Goal: Browse casually: Explore the website without a specific task or goal

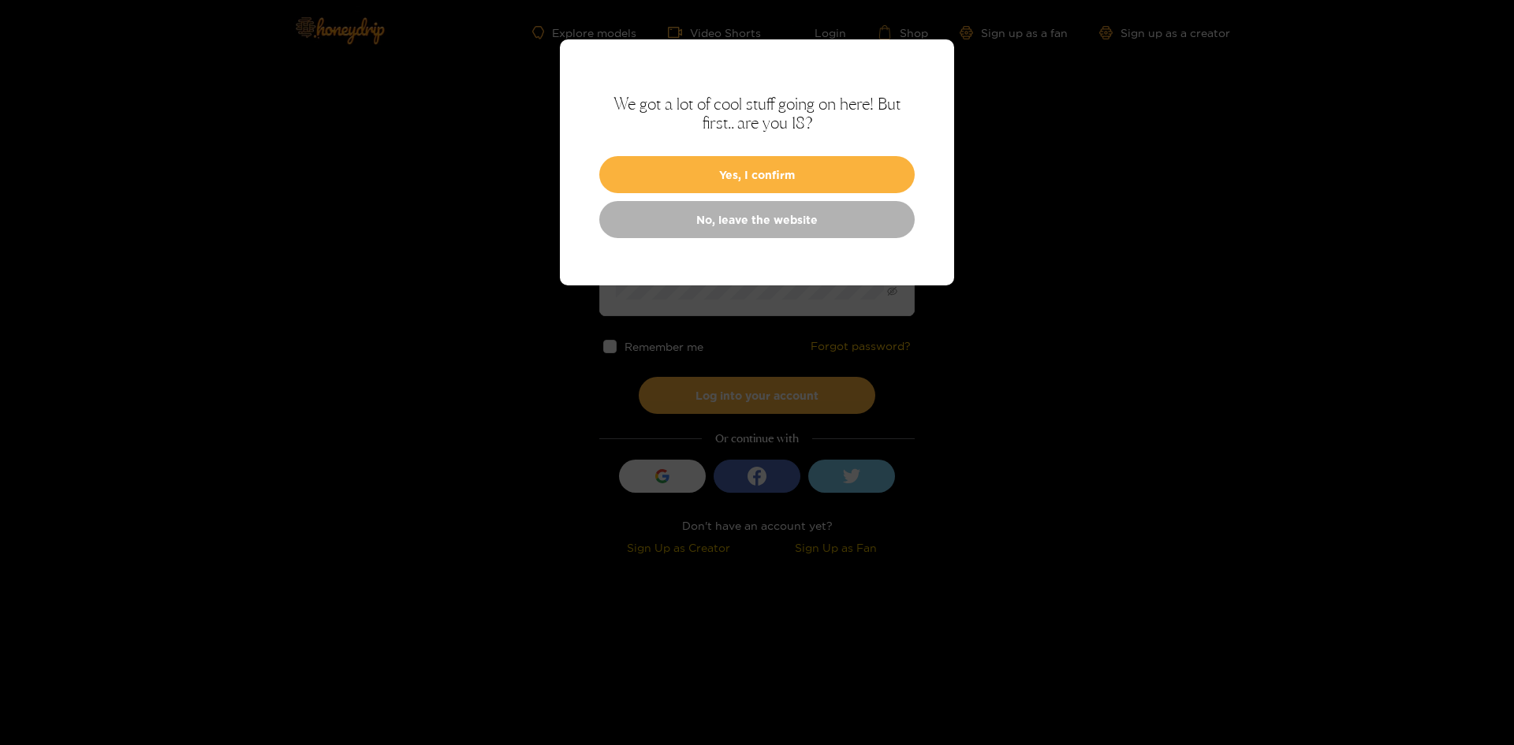
click at [849, 162] on button "Yes, I confirm" at bounding box center [756, 174] width 315 height 37
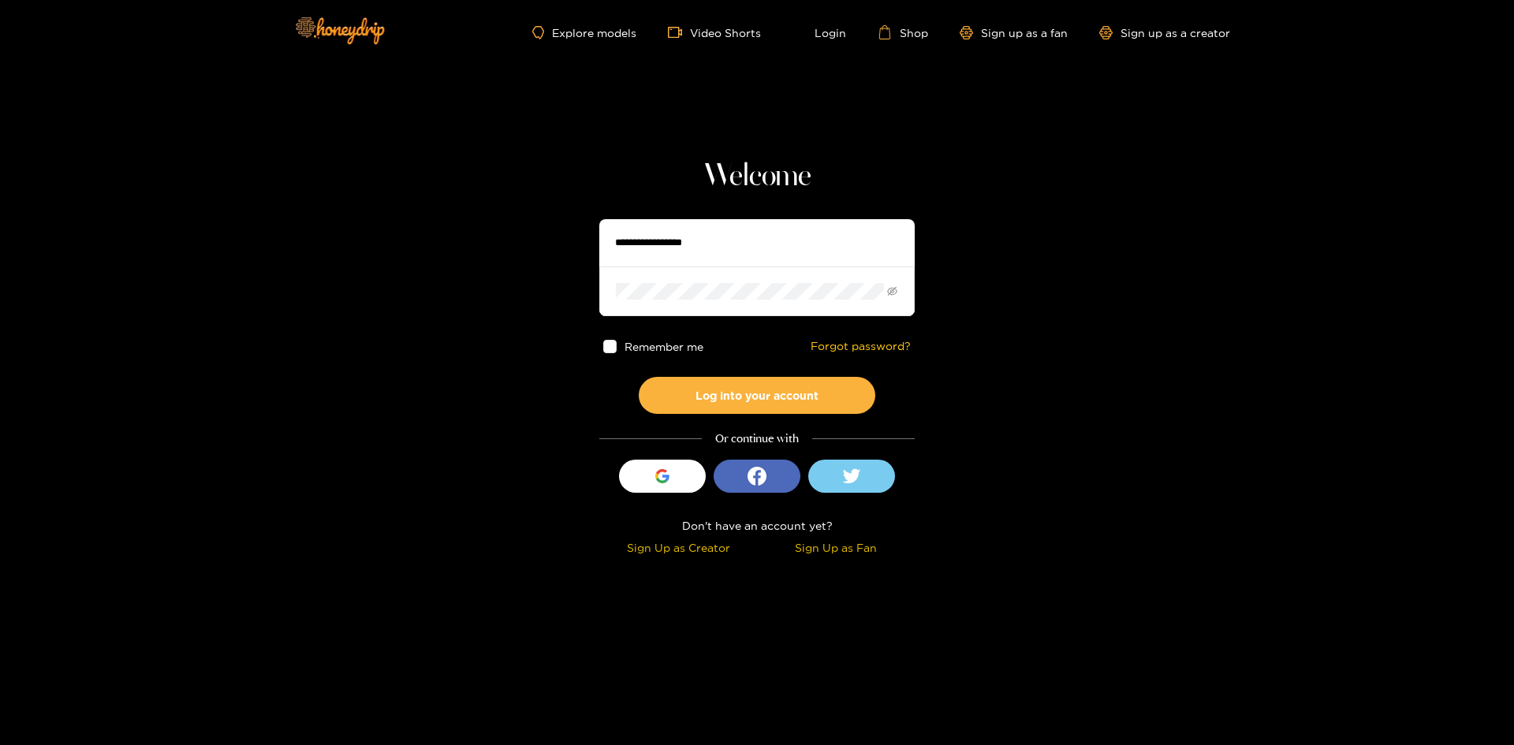
click at [619, 38] on link "Explore models" at bounding box center [584, 32] width 104 height 13
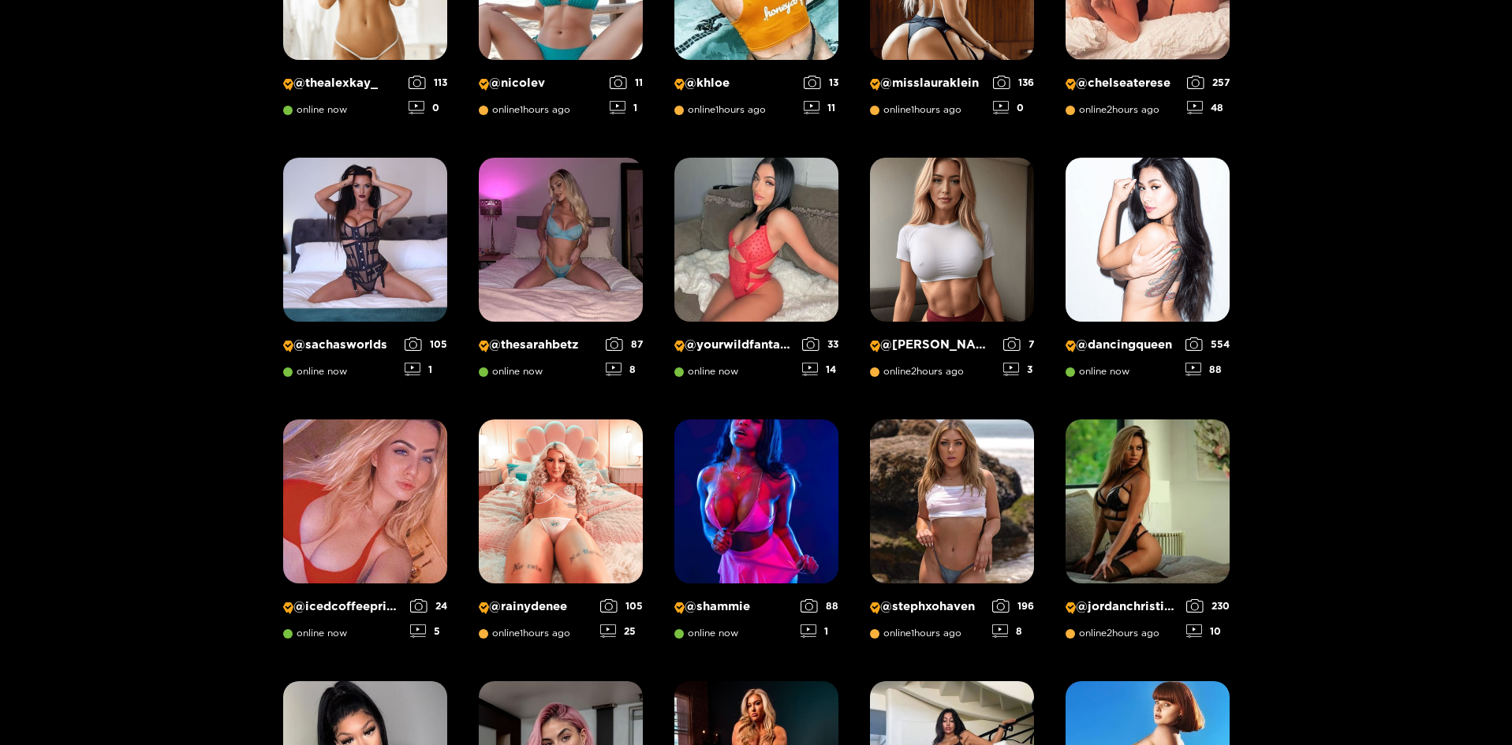
scroll to position [495, 0]
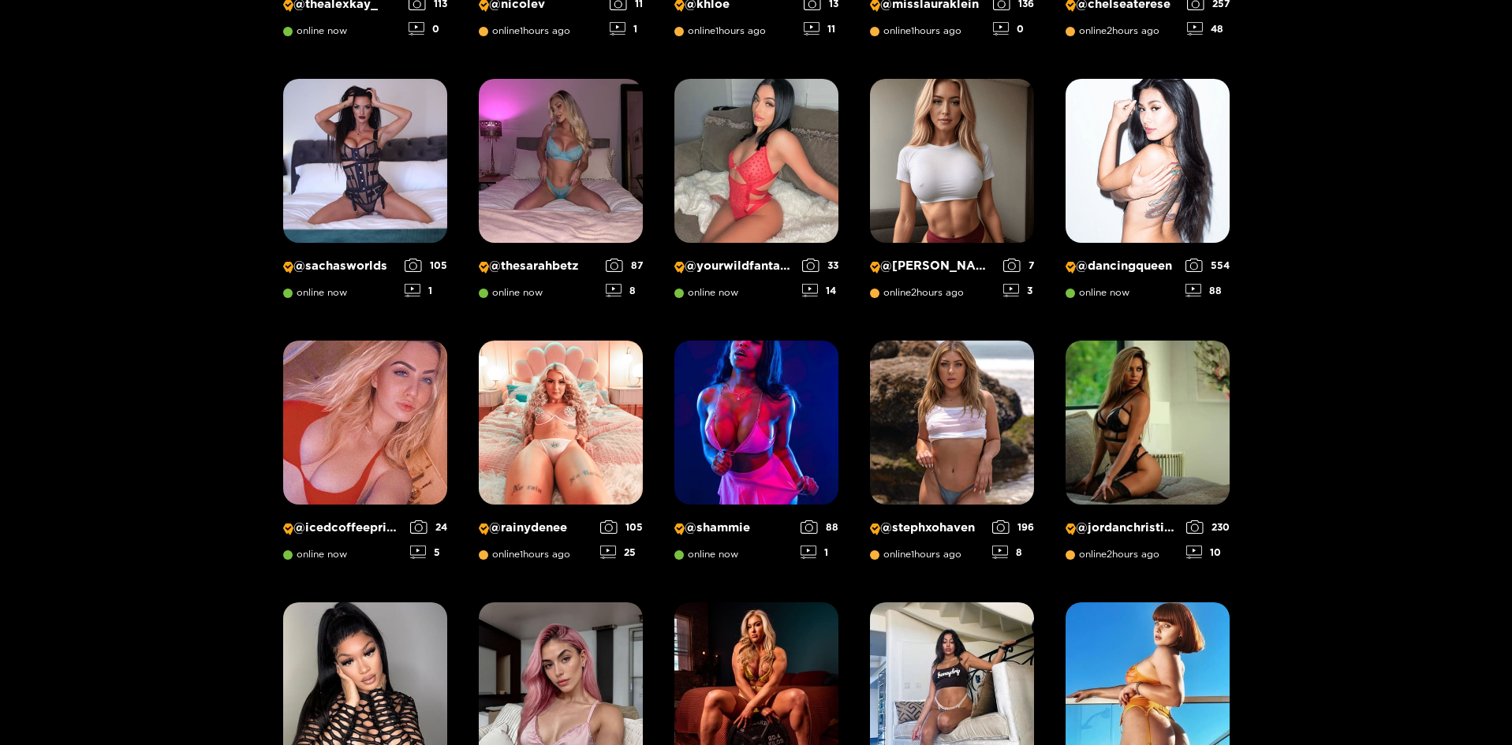
click at [838, 435] on img at bounding box center [756, 423] width 164 height 164
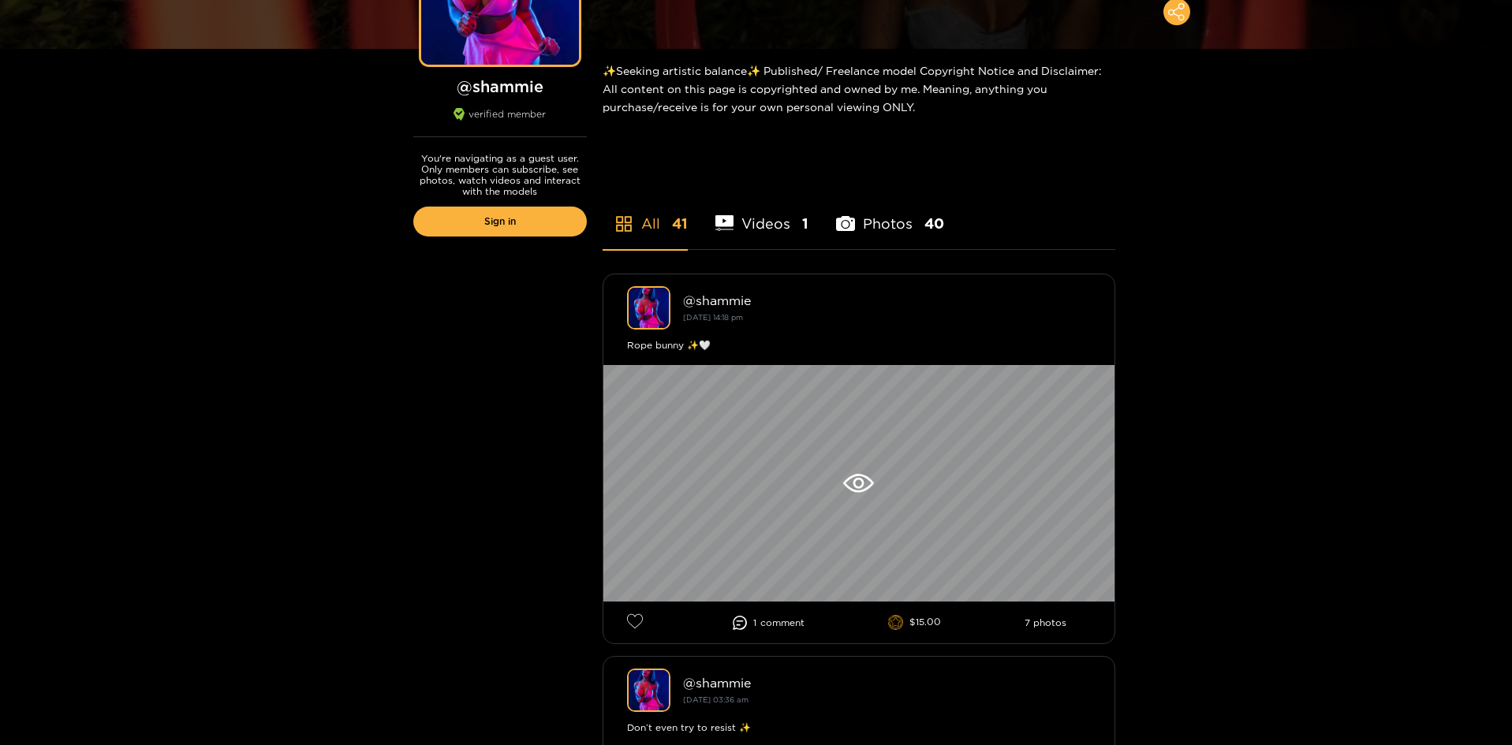
scroll to position [315, 0]
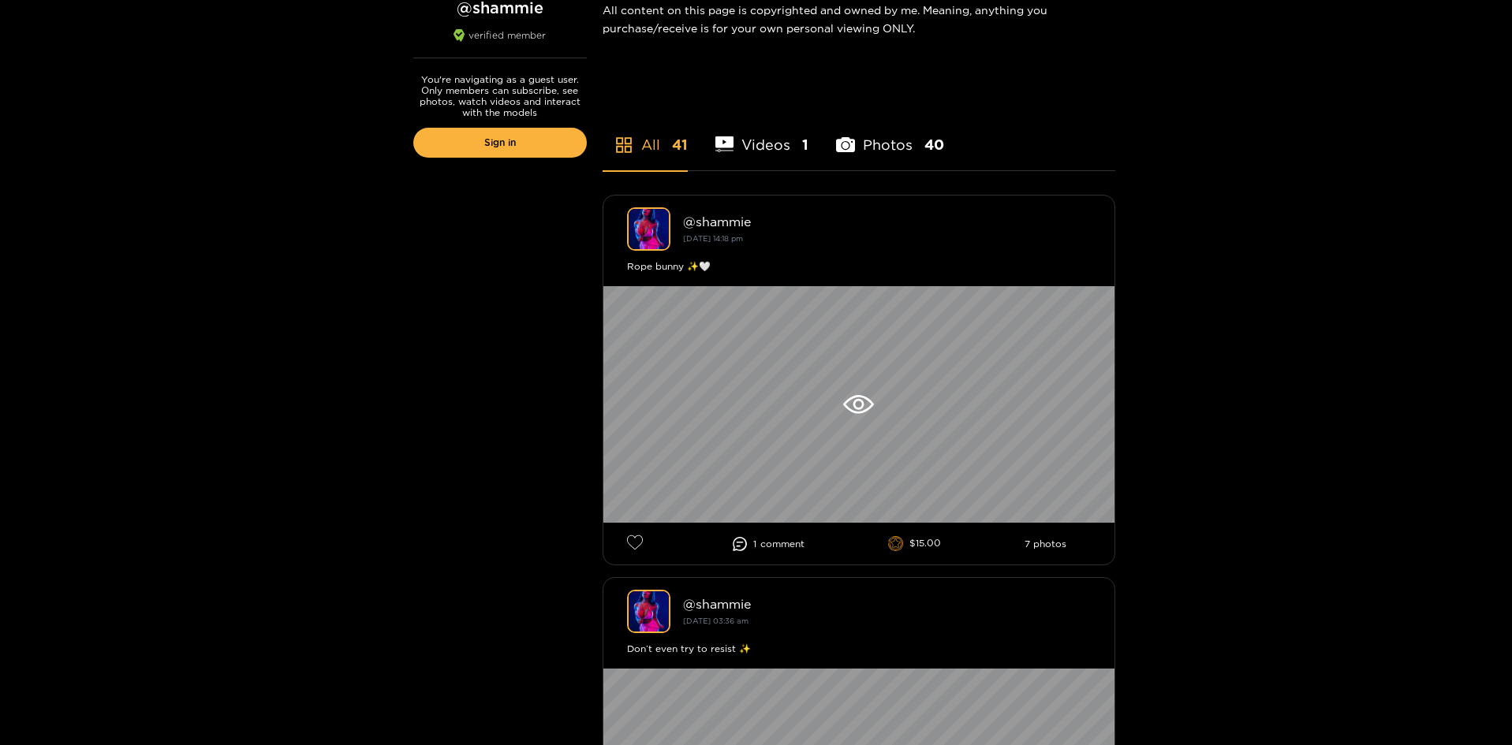
click at [832, 395] on div at bounding box center [858, 404] width 511 height 237
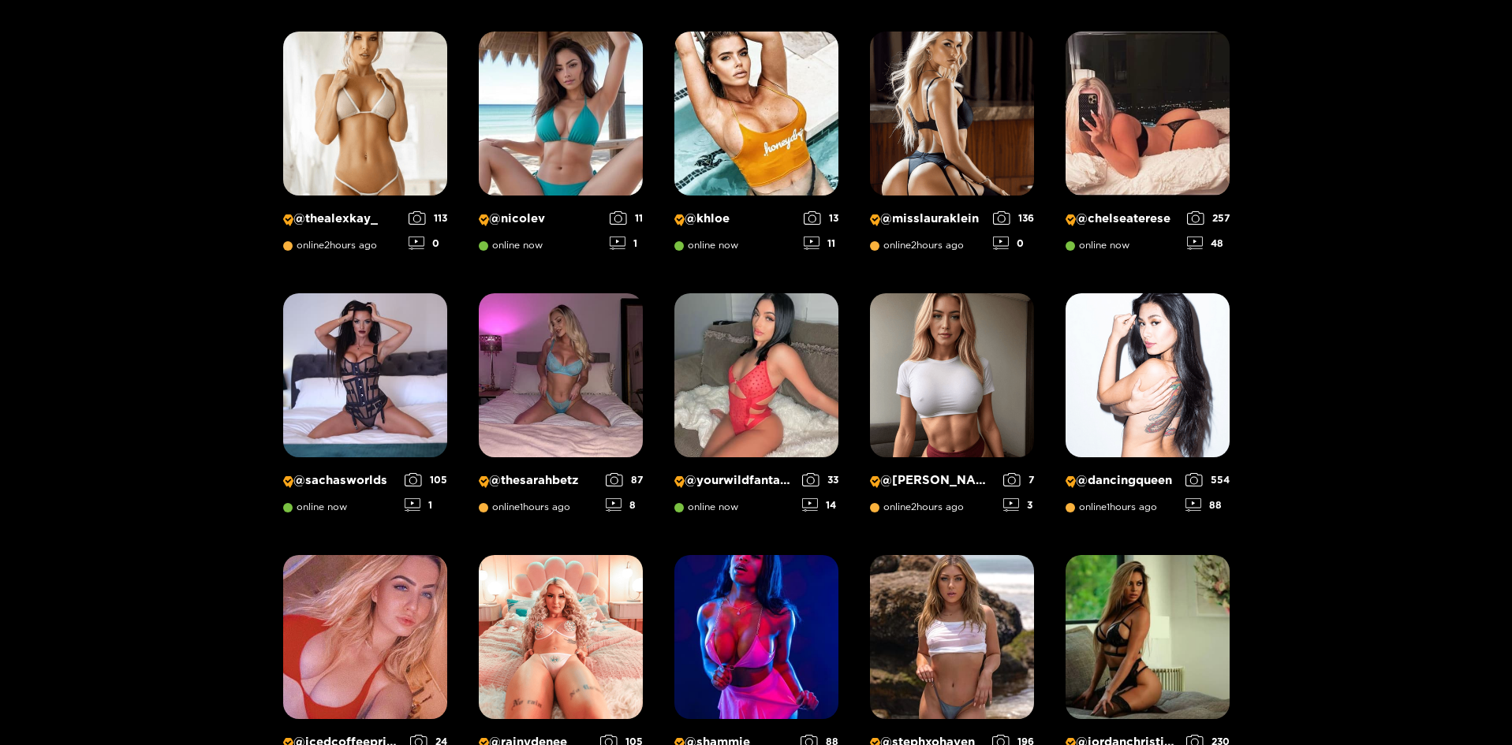
scroll to position [101, 0]
